Goal: Task Accomplishment & Management: Use online tool/utility

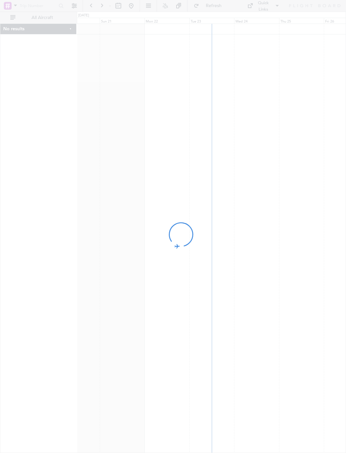
scroll to position [0, 1]
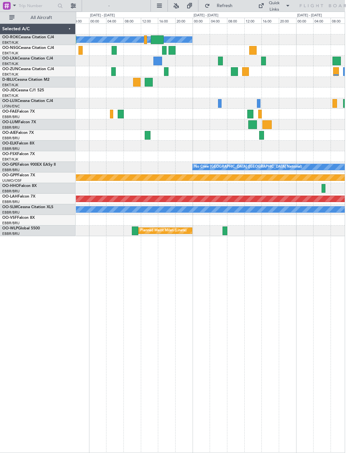
click at [219, 59] on div at bounding box center [220, 61] width 5 height 9
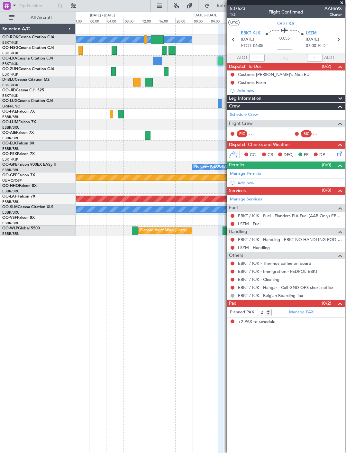
click at [344, 2] on span at bounding box center [342, 3] width 6 height 6
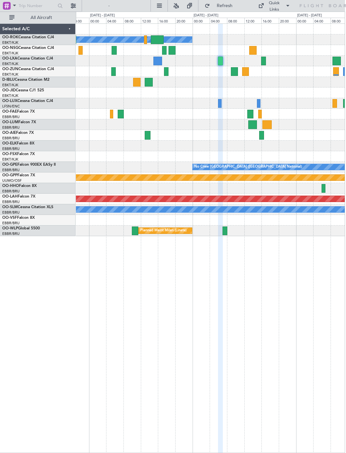
type input "0"
click at [237, 64] on div at bounding box center [210, 61] width 269 height 11
click at [235, 72] on div at bounding box center [234, 71] width 7 height 9
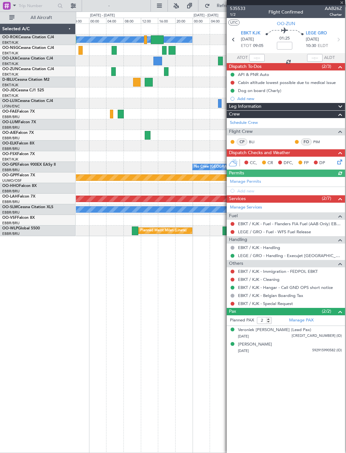
click at [344, 3] on div at bounding box center [286, 2] width 118 height 5
click at [344, 2] on div at bounding box center [286, 2] width 118 height 5
click at [343, 1] on span at bounding box center [342, 3] width 6 height 6
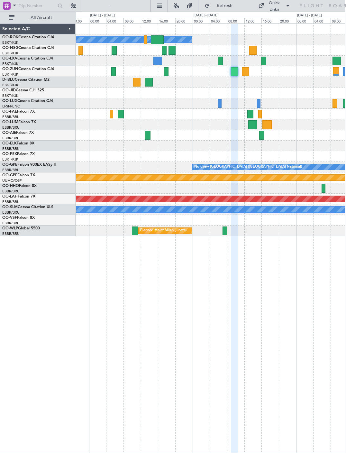
type input "0"
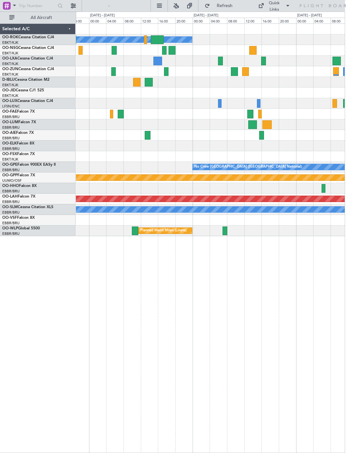
click at [254, 47] on div at bounding box center [252, 50] width 7 height 9
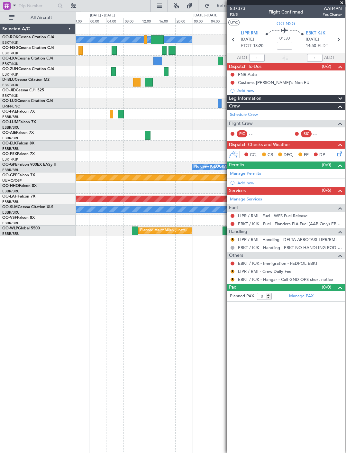
click at [343, 4] on span at bounding box center [342, 3] width 6 height 6
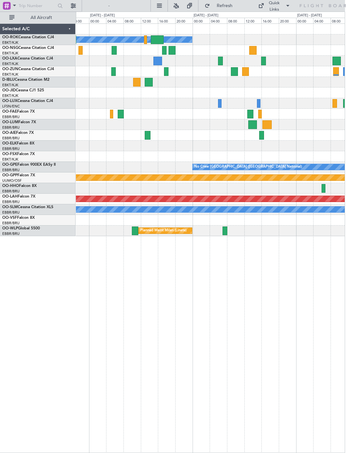
click at [342, 1] on div "Quick Links" at bounding box center [299, 6] width 113 height 12
click at [116, 52] on div at bounding box center [114, 50] width 5 height 9
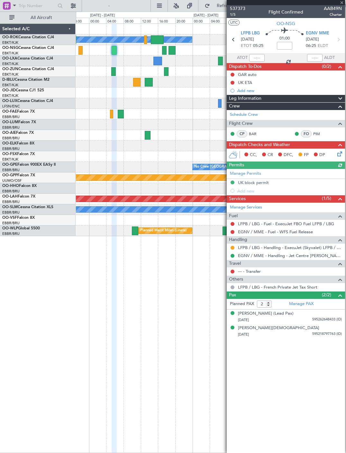
click at [342, 1] on div at bounding box center [286, 2] width 118 height 5
click at [344, 0] on span at bounding box center [342, 3] width 6 height 6
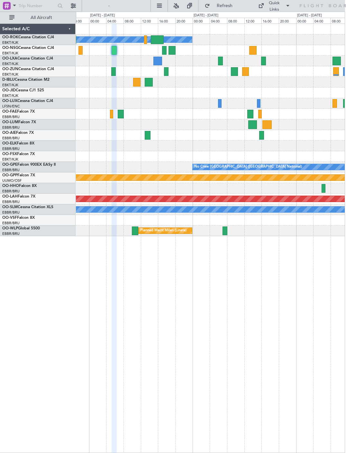
type input "0"
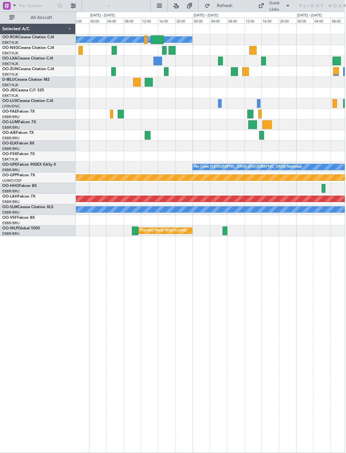
click at [234, 69] on div at bounding box center [234, 71] width 7 height 9
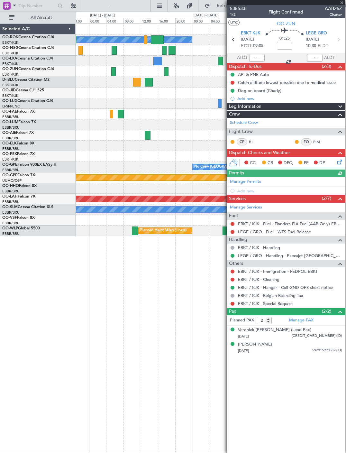
click at [343, 2] on div at bounding box center [286, 2] width 118 height 5
click at [344, 3] on span at bounding box center [342, 3] width 6 height 6
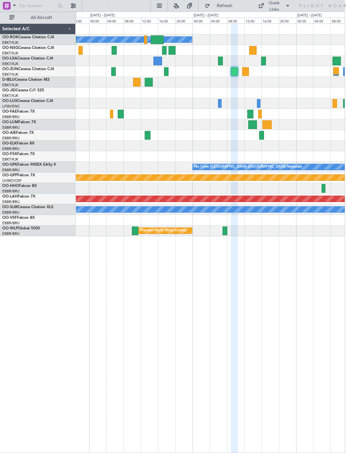
type input "0"
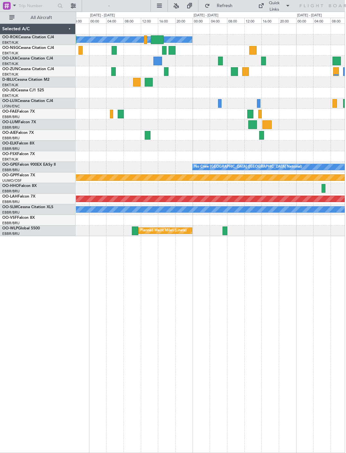
click at [174, 51] on div at bounding box center [172, 50] width 7 height 9
